Goal: Transaction & Acquisition: Purchase product/service

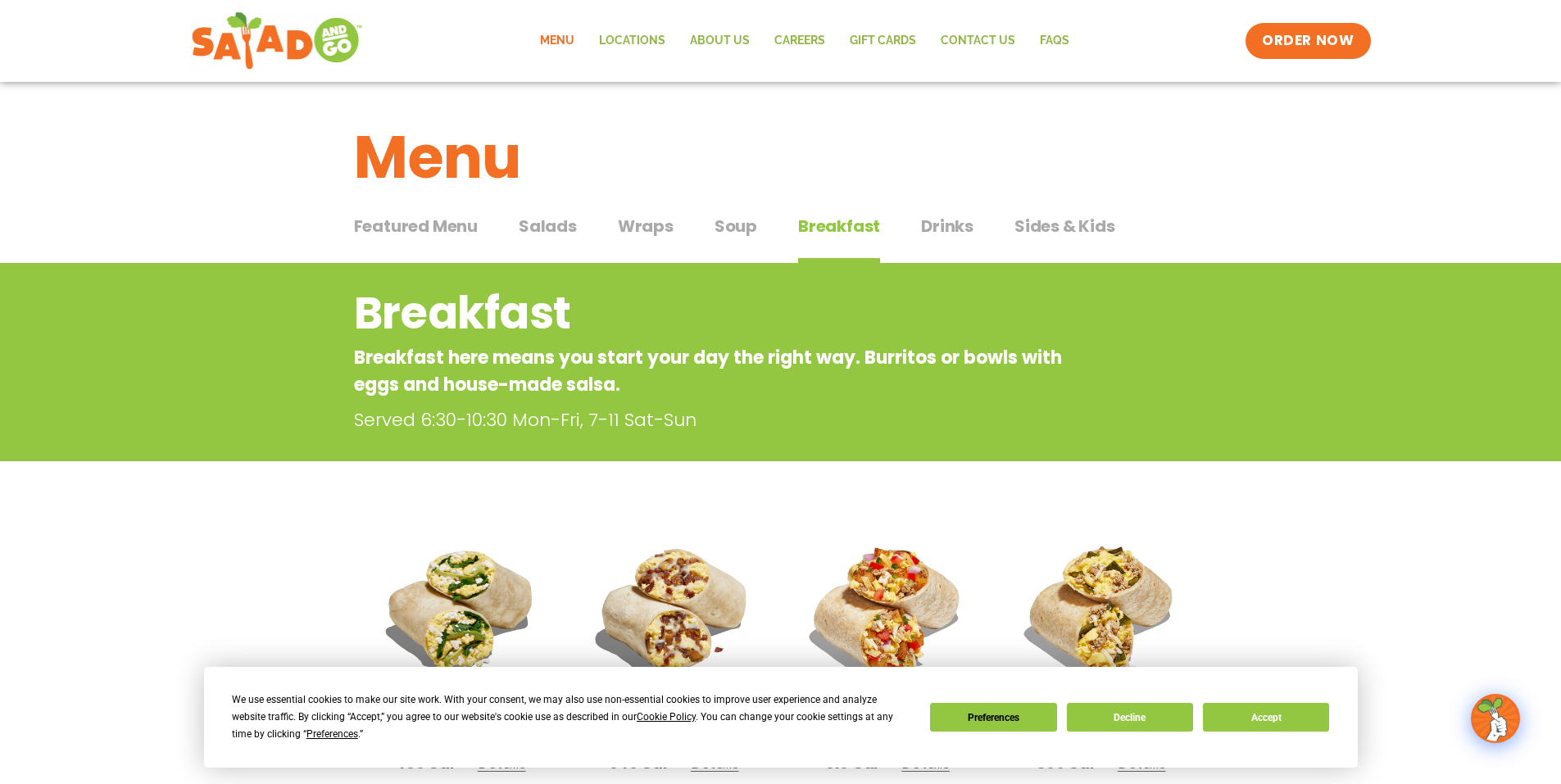
click at [661, 233] on span "Wraps" at bounding box center [645, 225] width 56 height 24
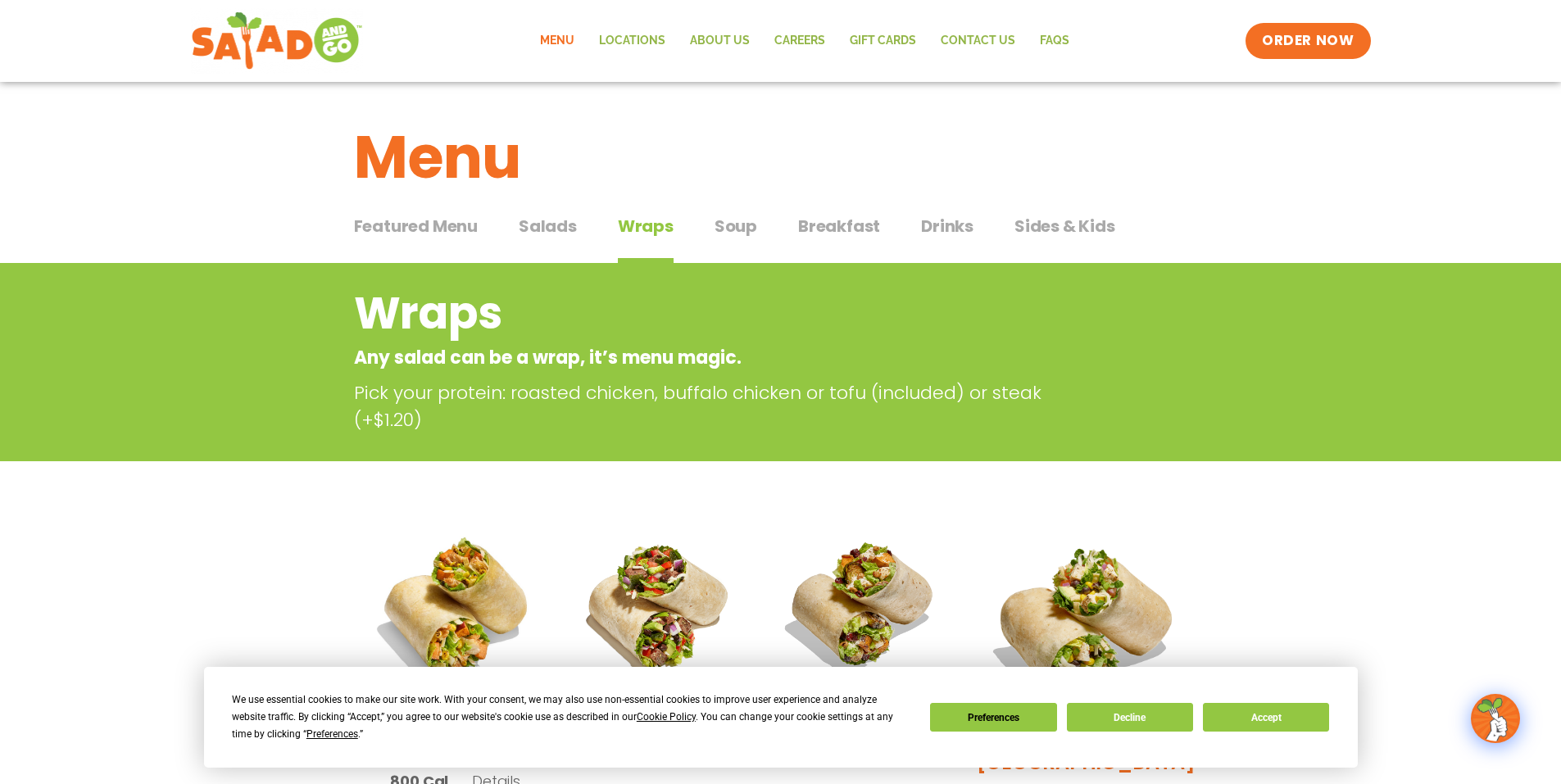
click at [559, 220] on span "Salads" at bounding box center [548, 225] width 58 height 24
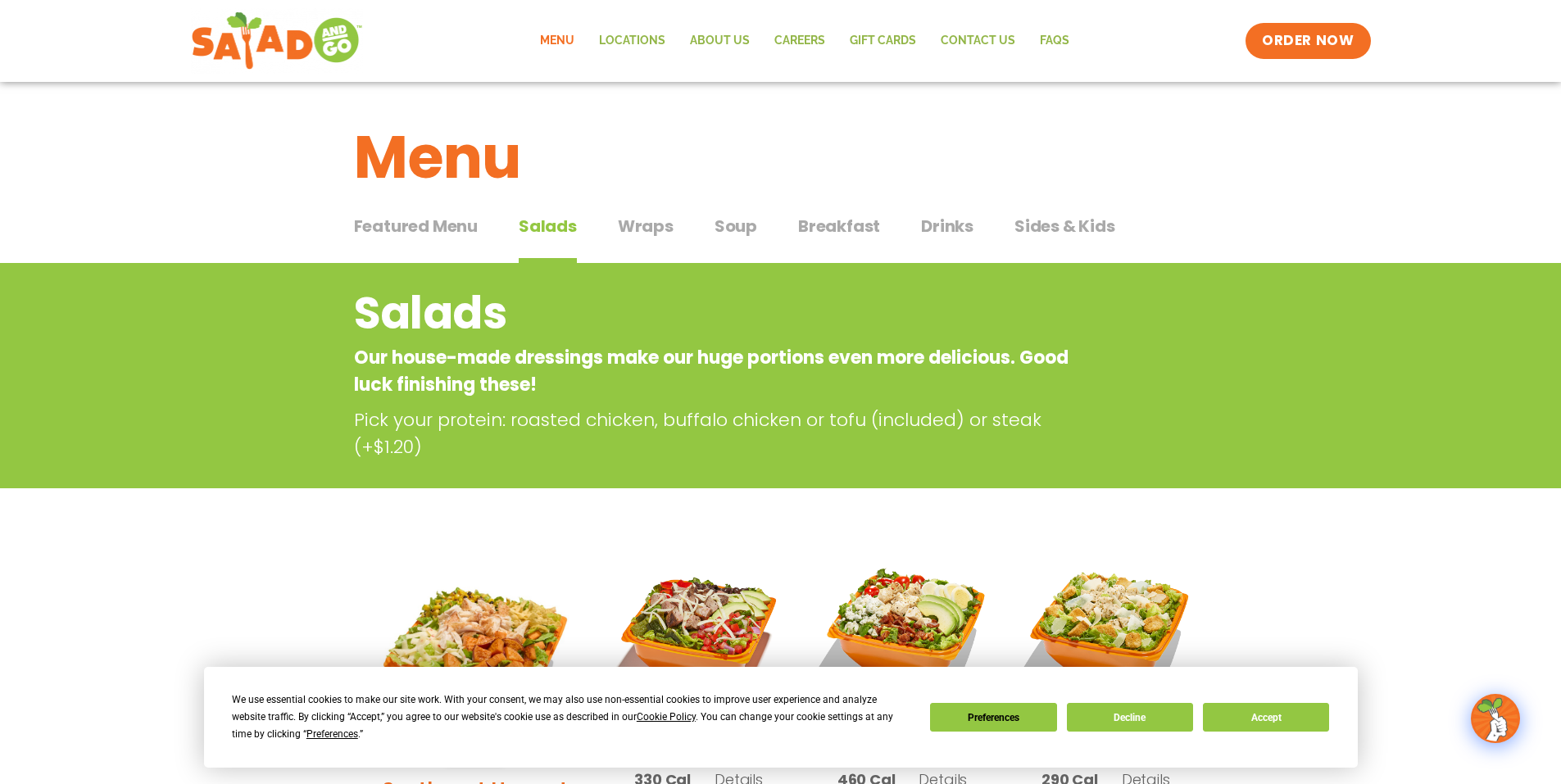
click at [637, 217] on span "Wraps" at bounding box center [645, 225] width 56 height 24
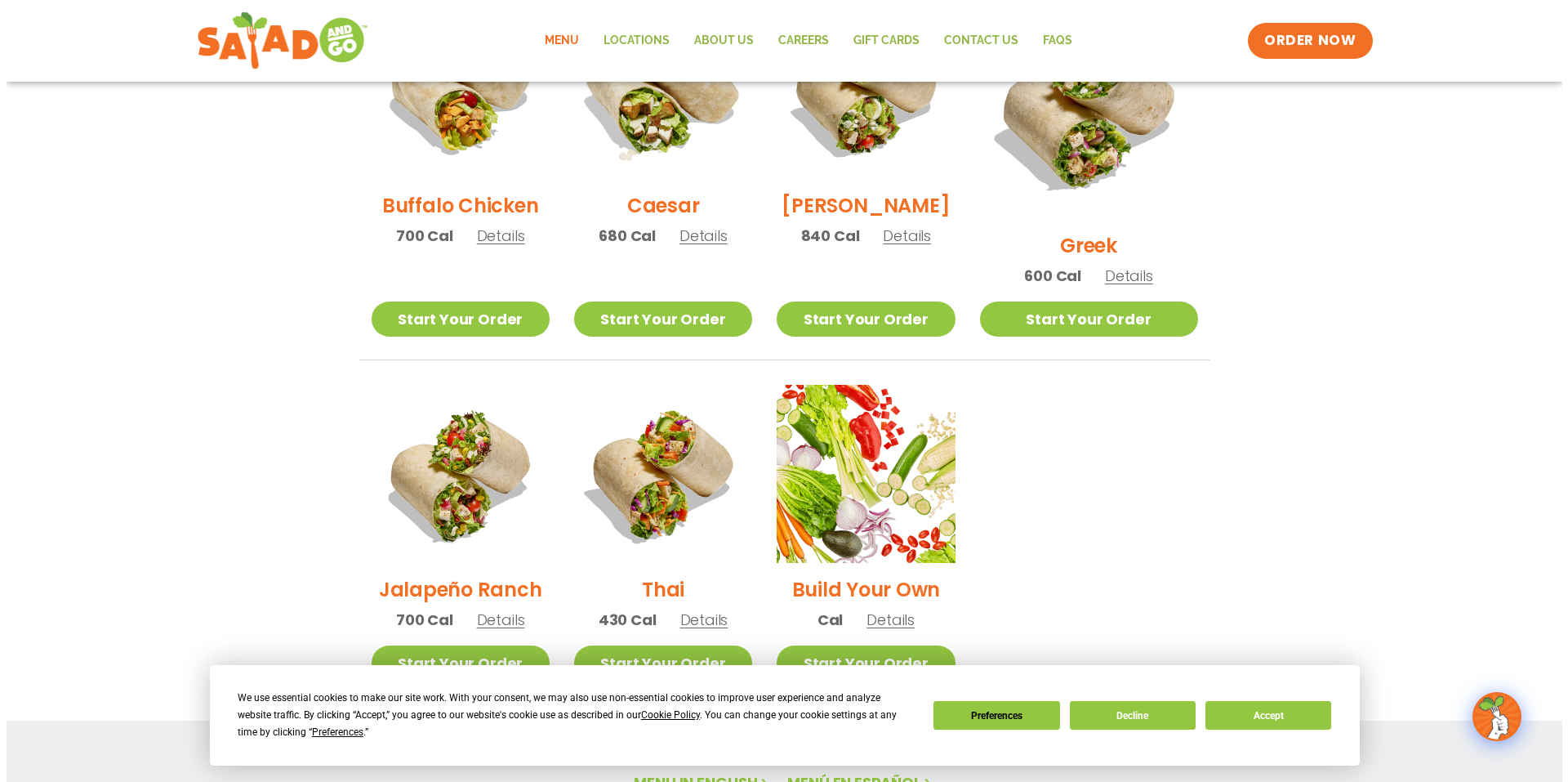
scroll to position [735, 0]
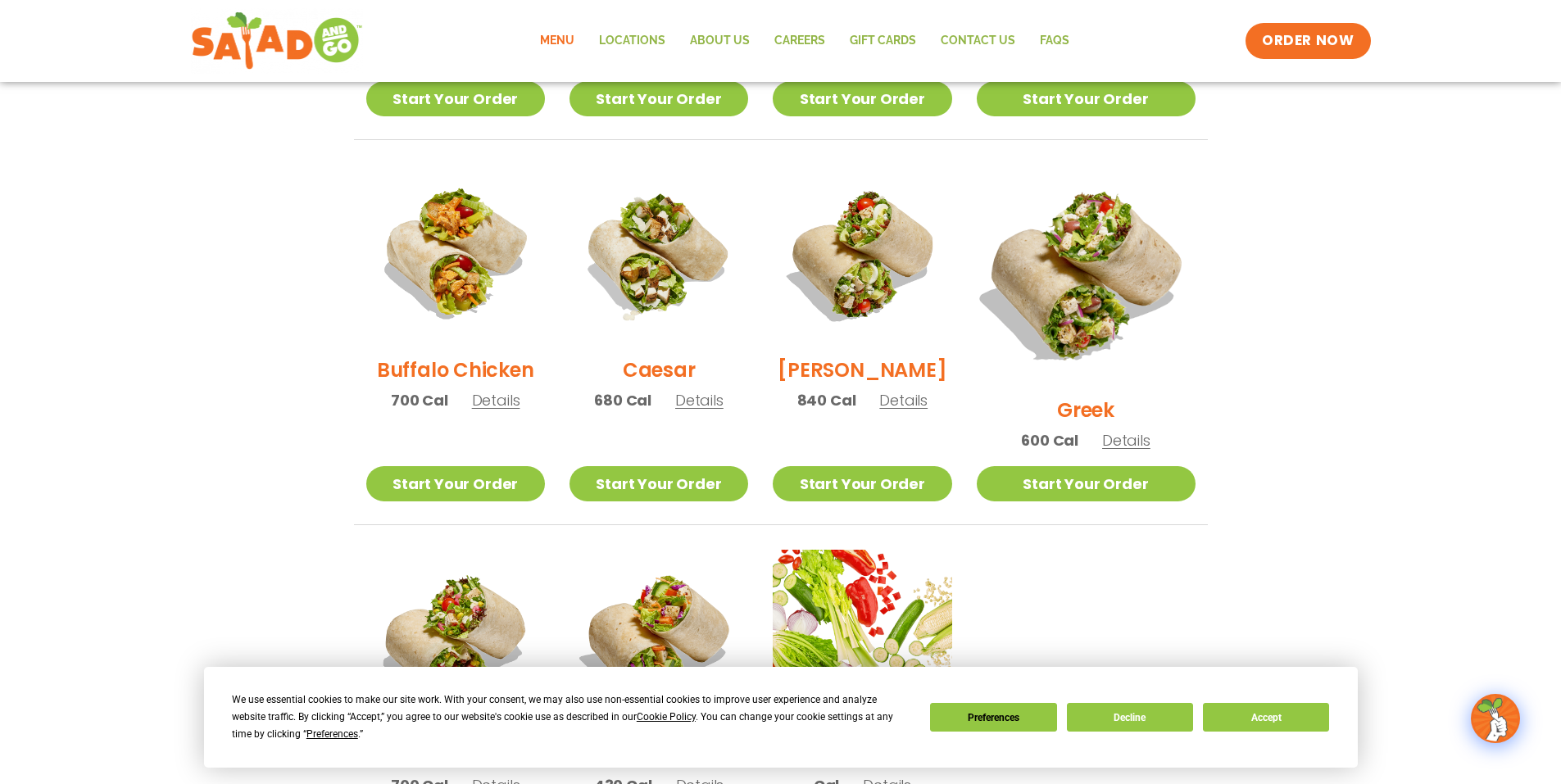
click at [1055, 278] on img at bounding box center [1085, 274] width 256 height 256
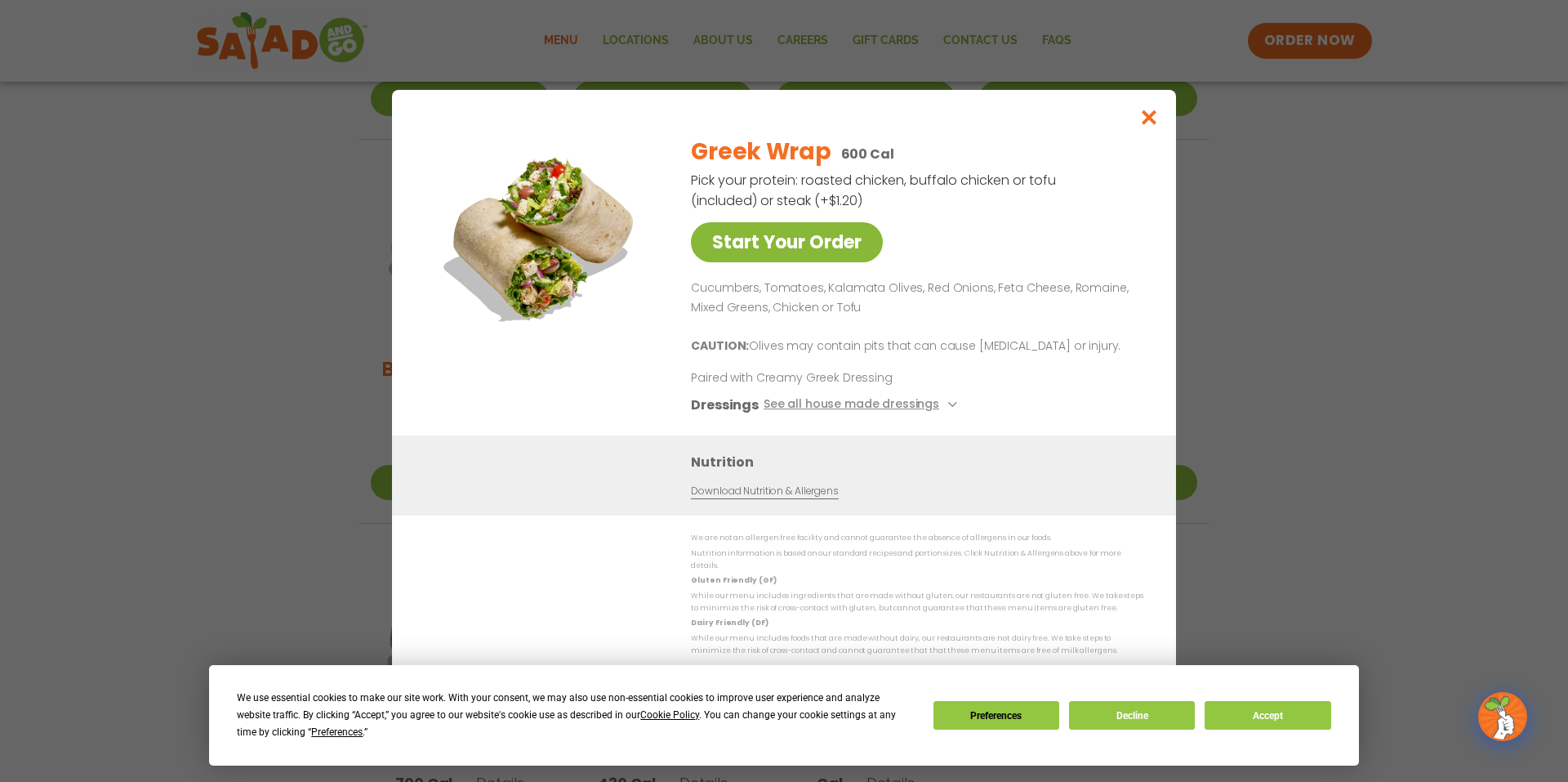
click at [854, 262] on link "Start Your Order" at bounding box center [786, 242] width 192 height 40
